Goal: Use online tool/utility

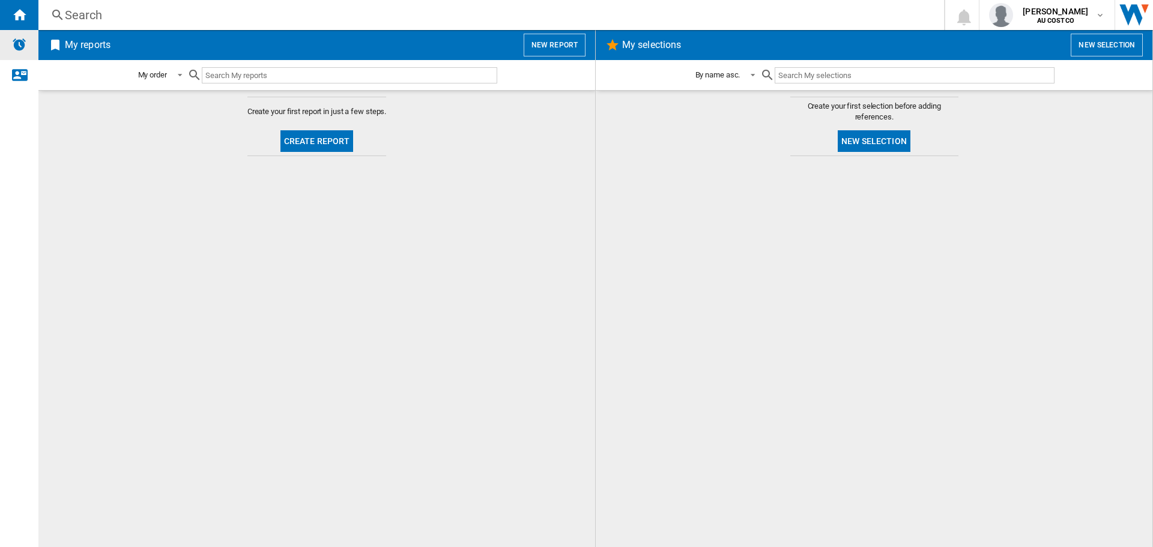
click at [20, 47] on img "Alerts" at bounding box center [19, 44] width 14 height 14
click at [1104, 43] on button "New selection" at bounding box center [1106, 45] width 72 height 23
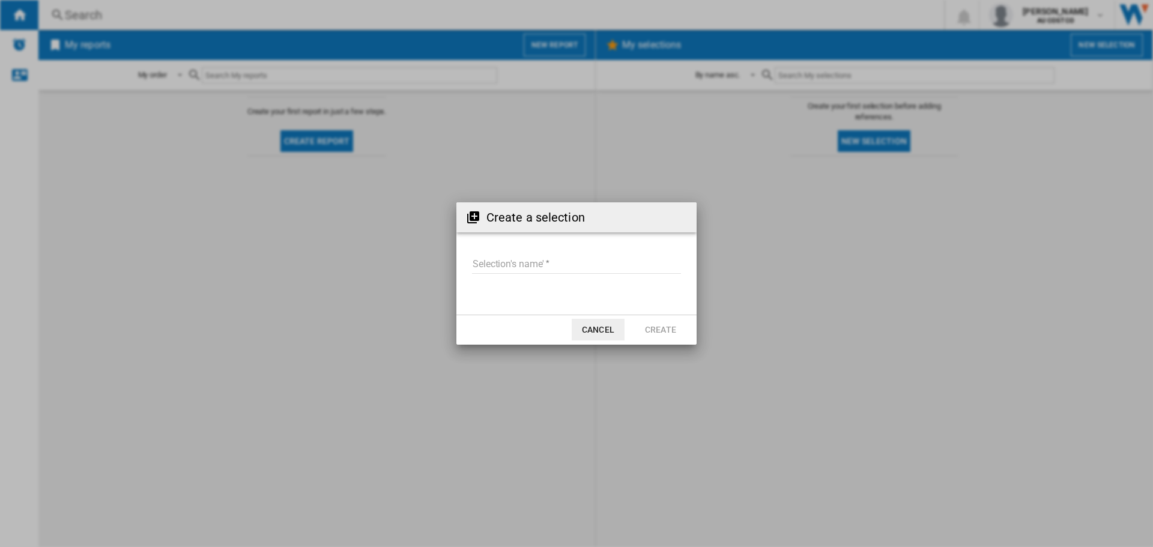
click at [597, 328] on button "Cancel" at bounding box center [598, 330] width 53 height 22
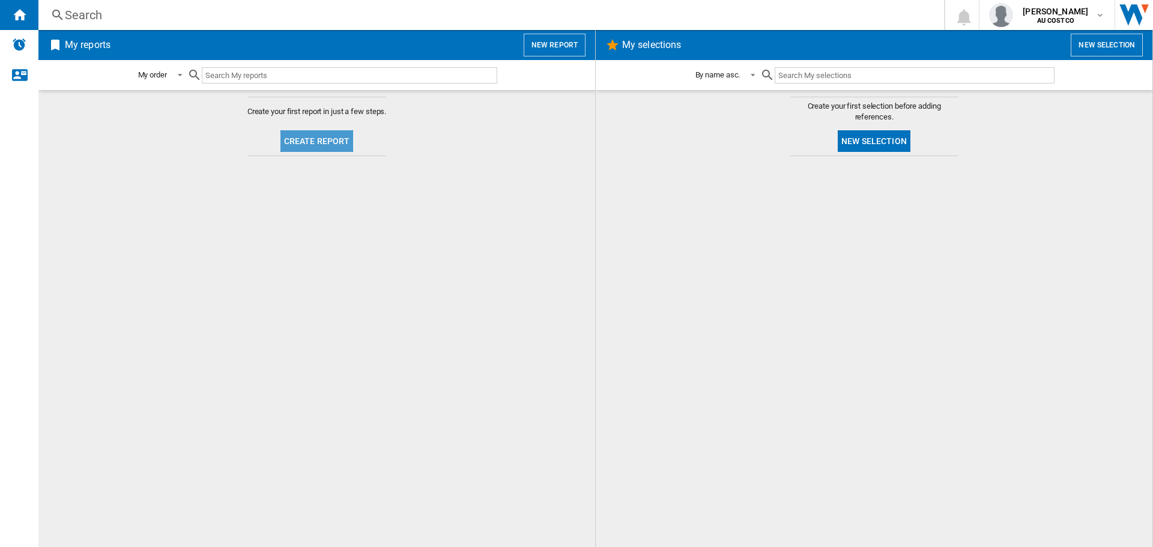
click at [339, 143] on button "Create report" at bounding box center [316, 141] width 73 height 22
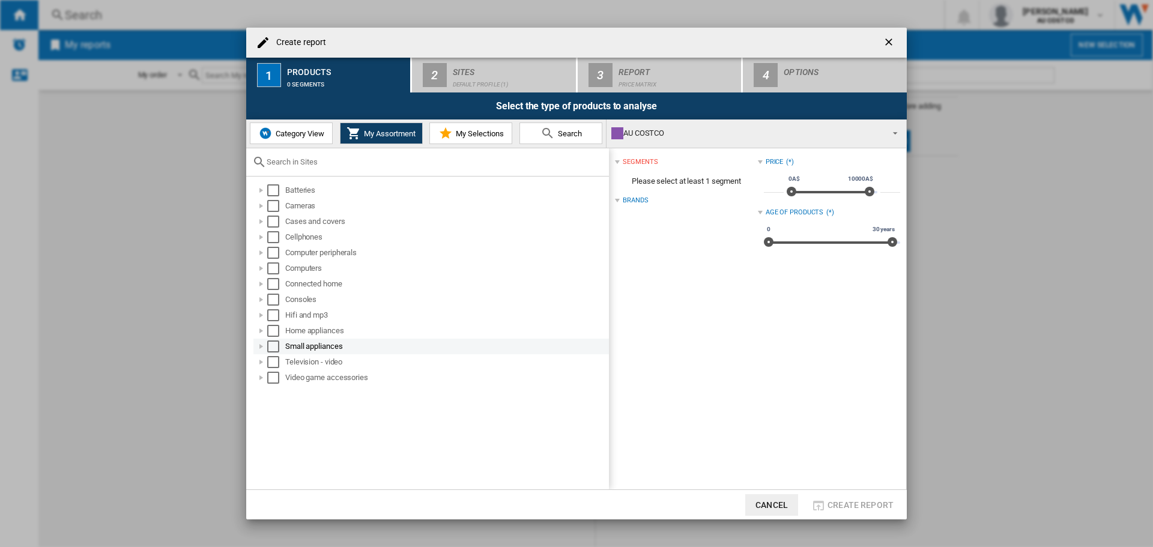
click at [273, 346] on div "Select" at bounding box center [273, 346] width 12 height 12
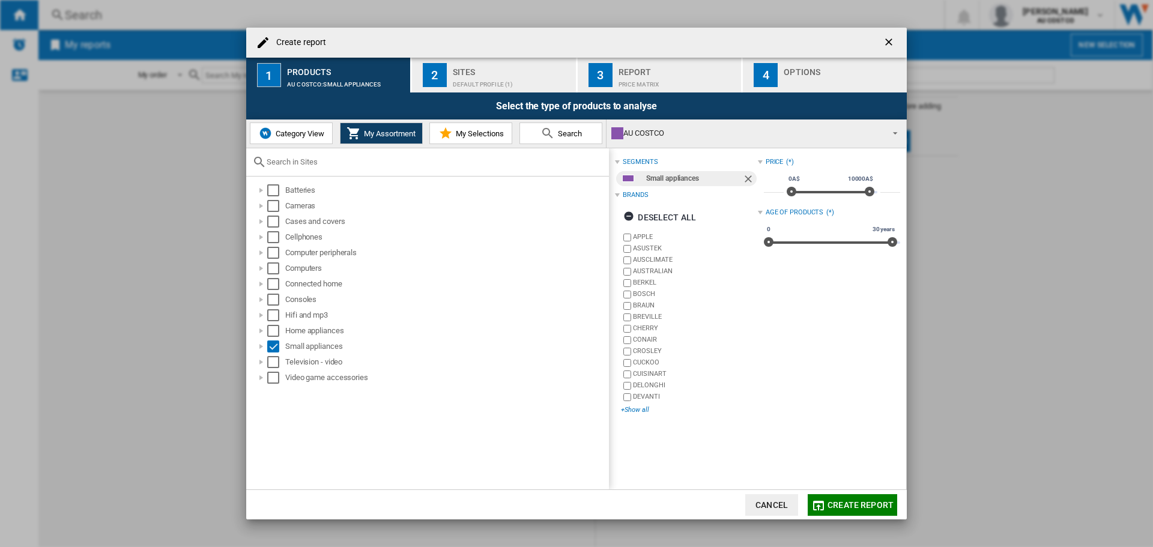
click at [638, 411] on div "+Show all" at bounding box center [689, 409] width 136 height 9
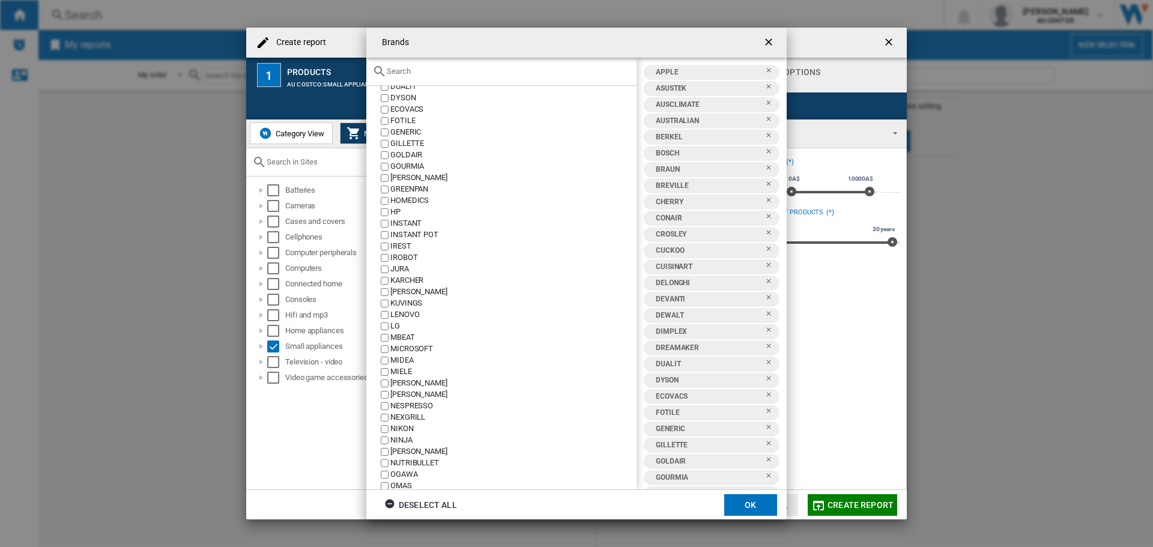
scroll to position [207, 0]
click at [765, 38] on ng-md-icon "getI18NText('BUTTONS.CLOSE_DIALOG')" at bounding box center [769, 43] width 14 height 14
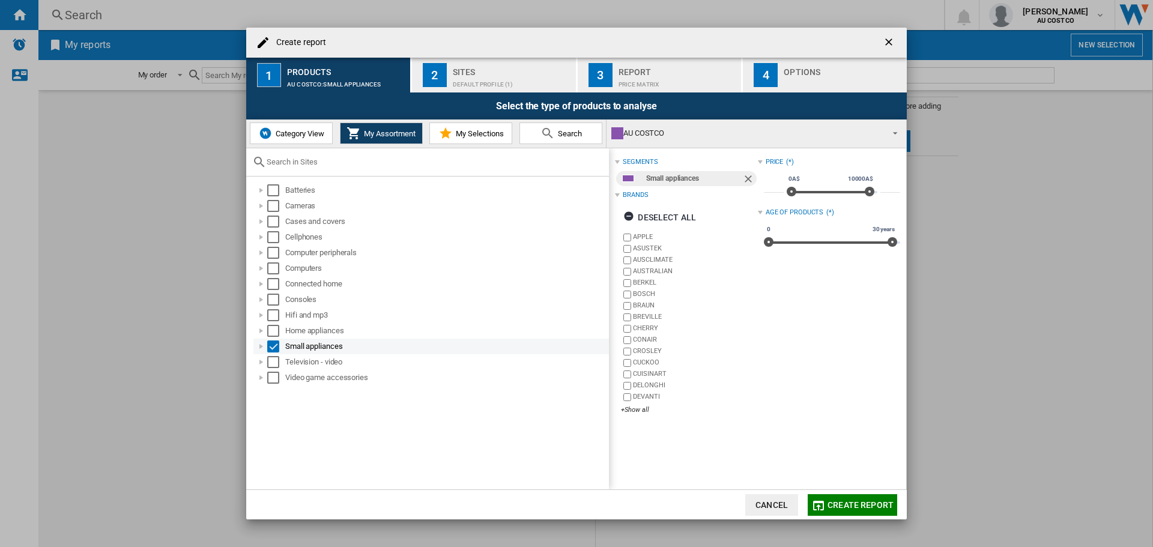
click at [274, 339] on div "Small appliances" at bounding box center [430, 347] width 355 height 16
click at [273, 346] on div "Select" at bounding box center [273, 346] width 12 height 12
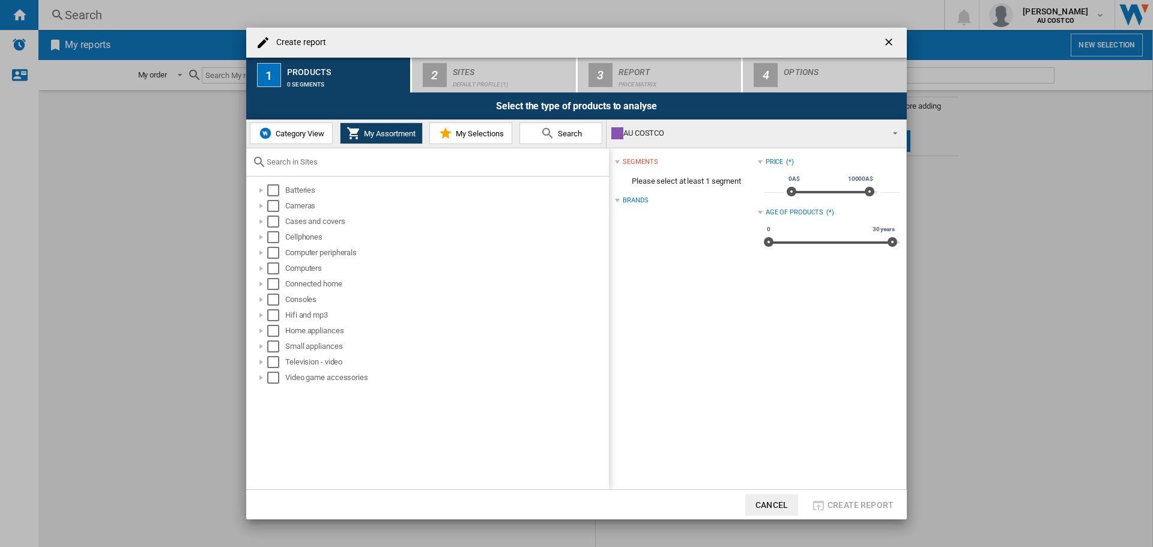
click at [475, 138] on button "My Selections" at bounding box center [470, 133] width 83 height 22
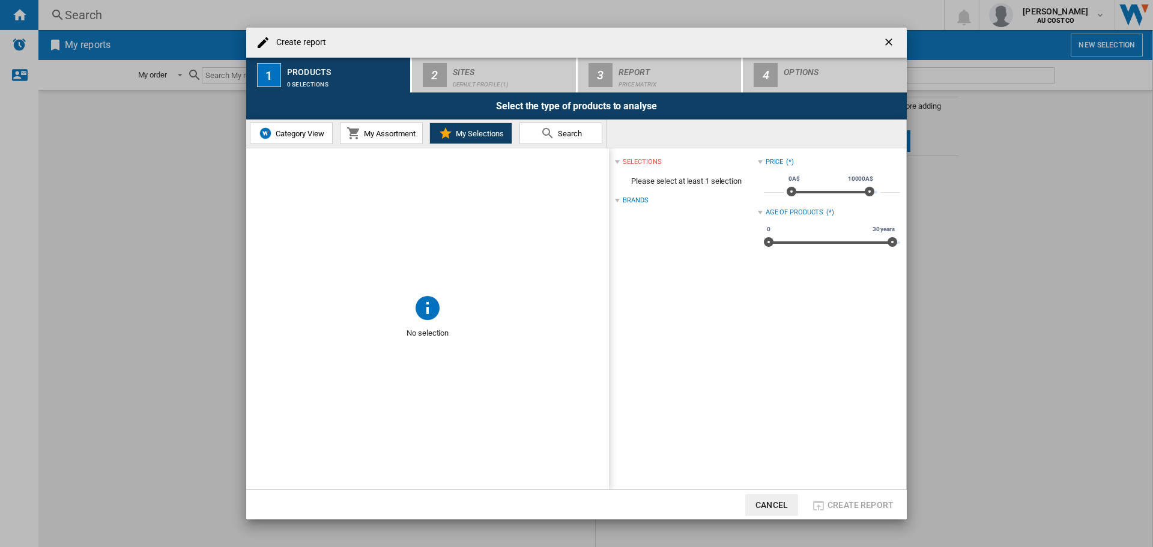
click at [313, 133] on span "Category View" at bounding box center [299, 133] width 52 height 9
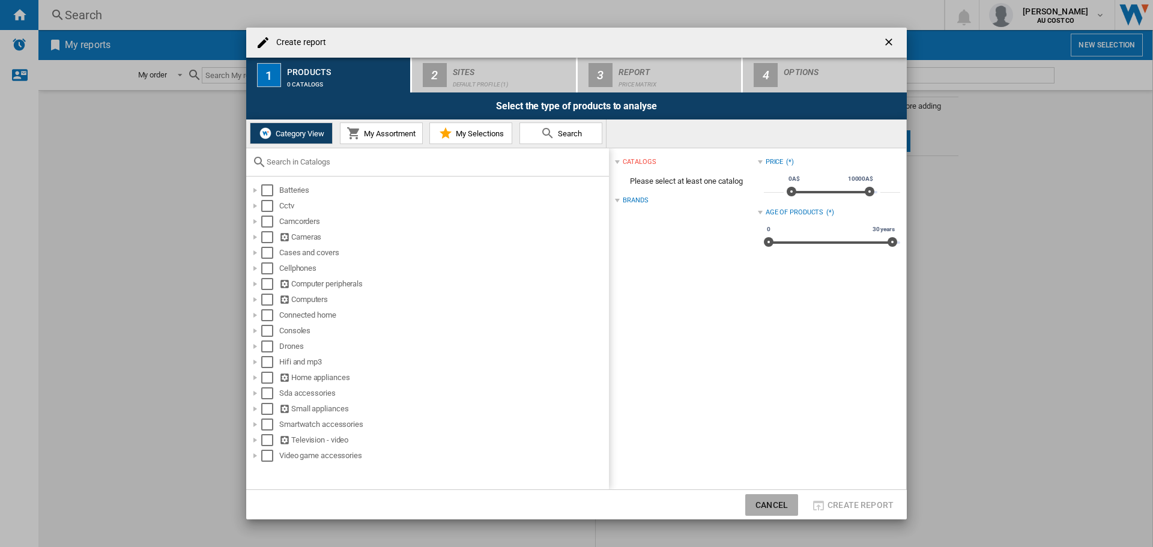
click at [768, 509] on button "Cancel" at bounding box center [771, 505] width 53 height 22
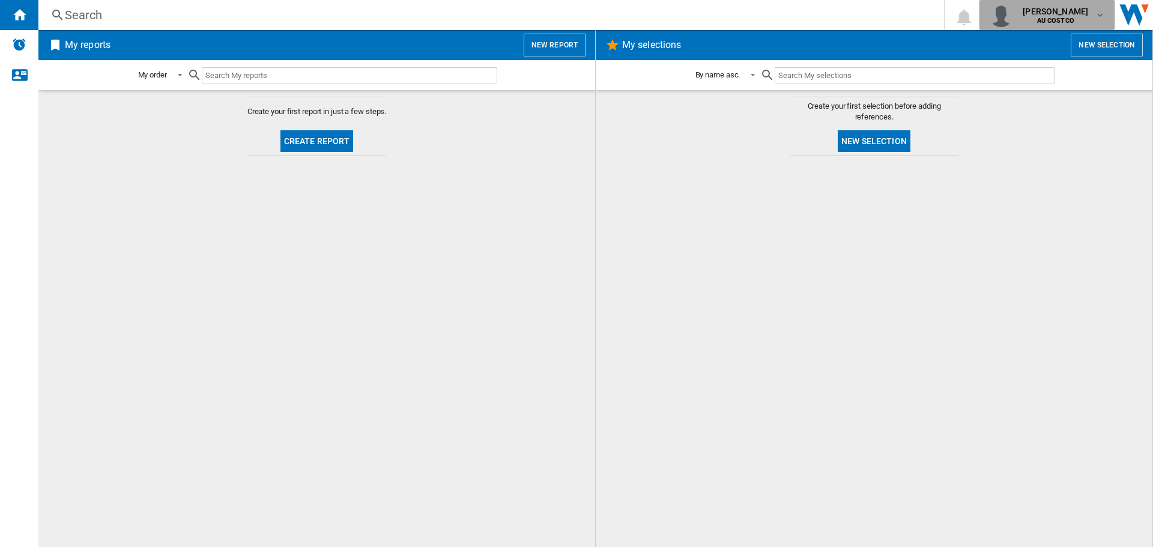
click at [1095, 13] on md-icon "button" at bounding box center [1100, 15] width 10 height 10
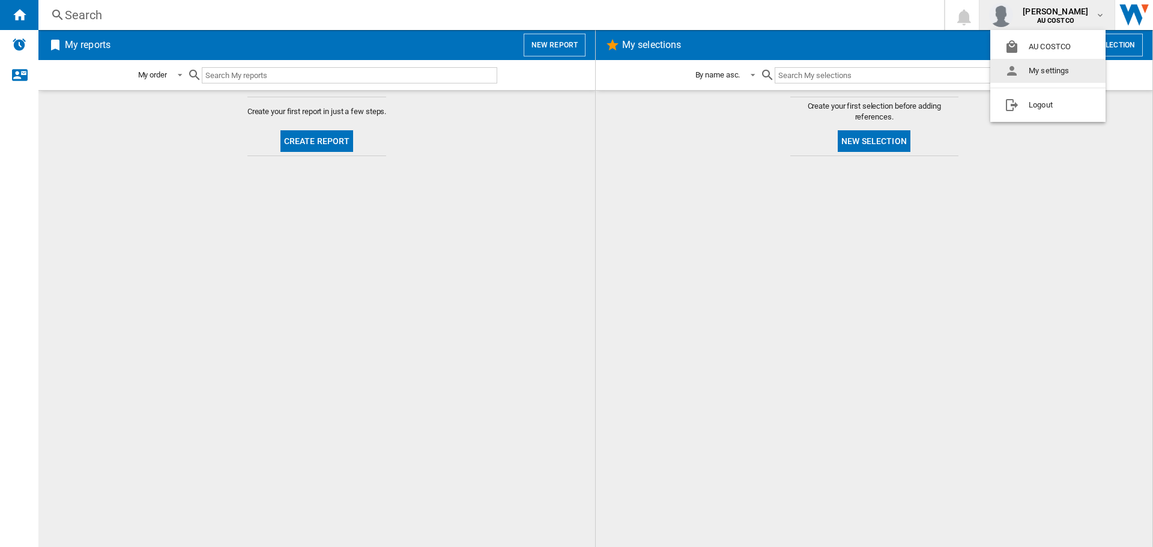
click at [1045, 68] on button "My settings" at bounding box center [1047, 71] width 115 height 24
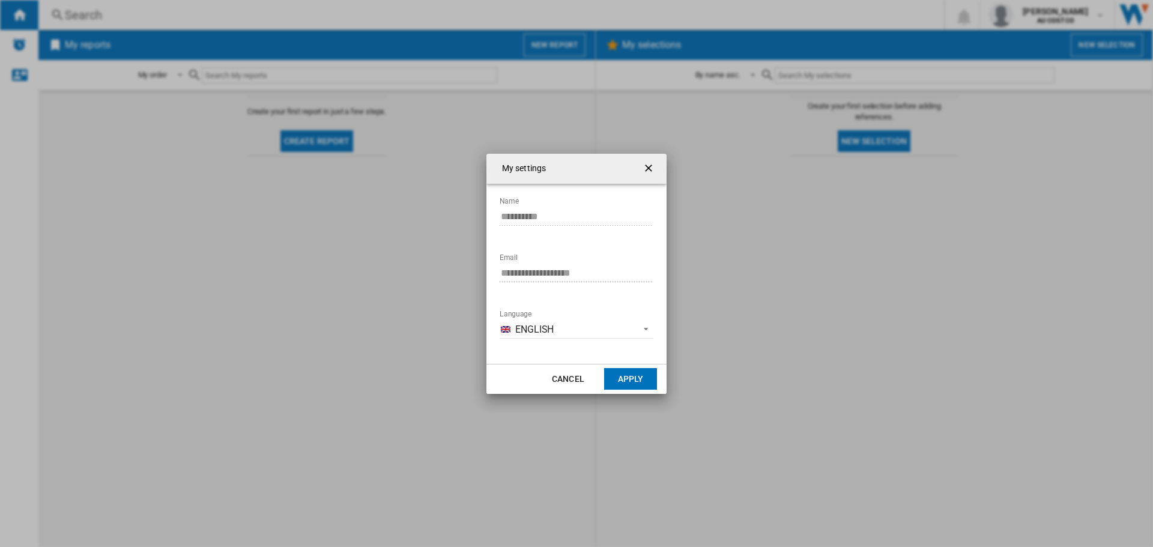
click at [651, 166] on ng-md-icon "getI18NText('BUTTONS.CLOSE_DIALOG')" at bounding box center [649, 169] width 14 height 14
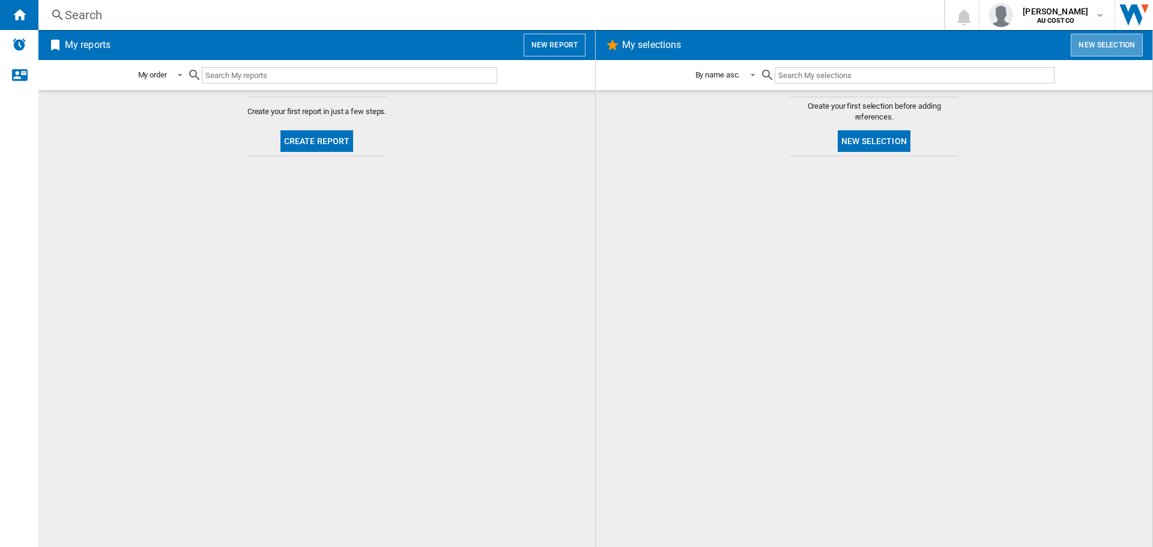
click at [1089, 40] on button "New selection" at bounding box center [1106, 45] width 72 height 23
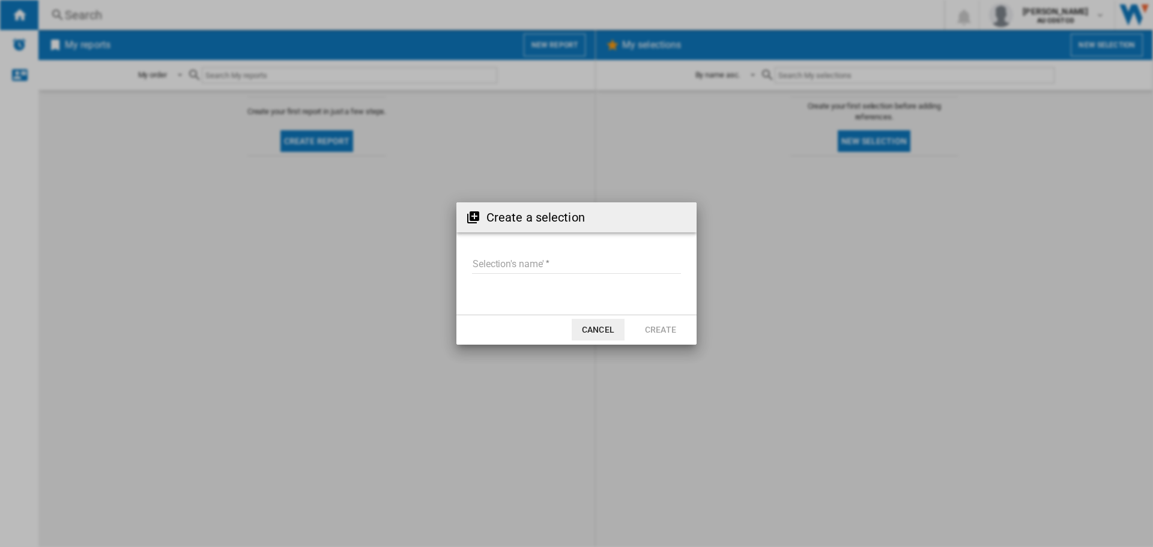
click at [599, 326] on button "Cancel" at bounding box center [598, 330] width 53 height 22
